Goal: Information Seeking & Learning: Learn about a topic

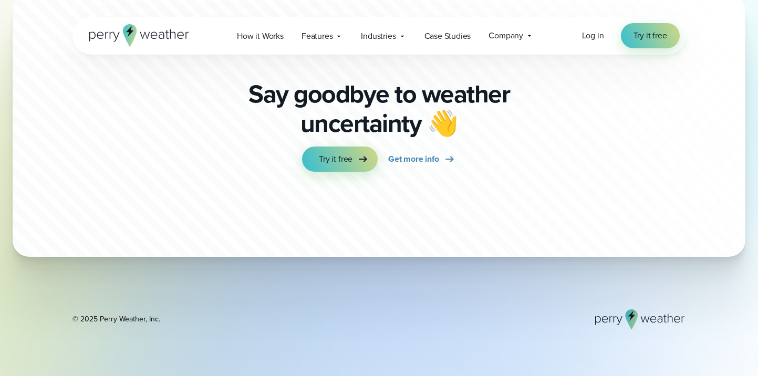
scroll to position [1893, 0]
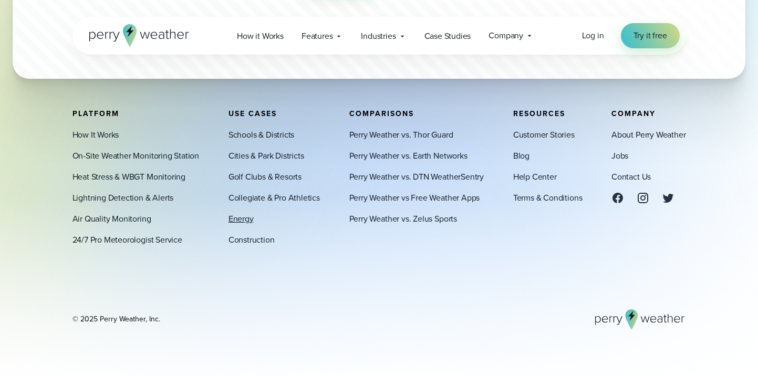
click at [244, 217] on link "Energy" at bounding box center [241, 218] width 25 height 13
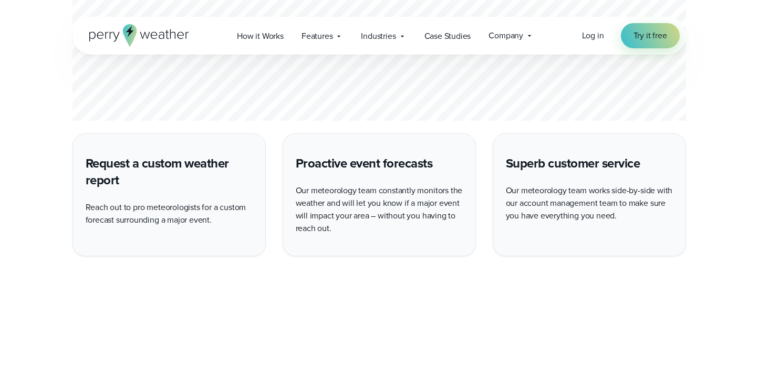
scroll to position [1866, 0]
